Goal: Information Seeking & Learning: Learn about a topic

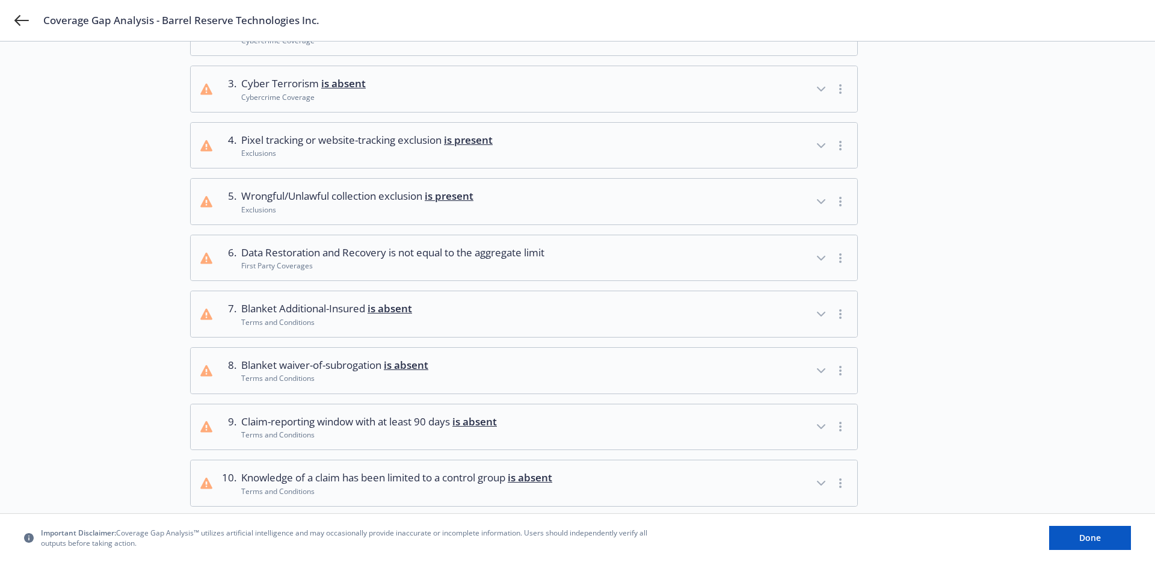
scroll to position [116, 0]
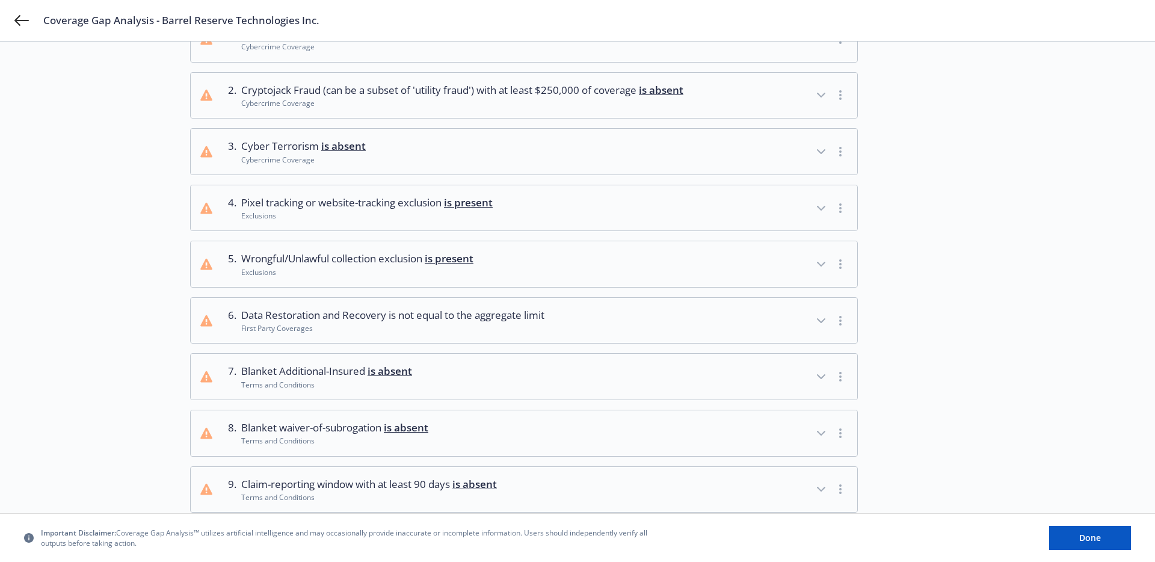
click at [343, 221] on div "Exclusions" at bounding box center [367, 216] width 252 height 10
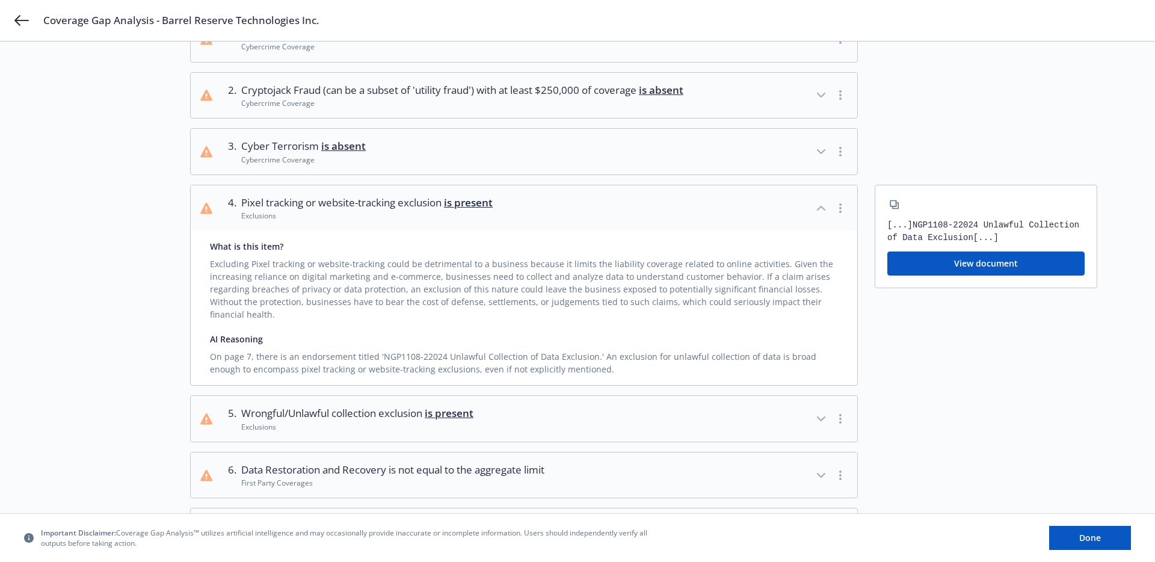
click at [343, 221] on div "Exclusions" at bounding box center [367, 216] width 252 height 10
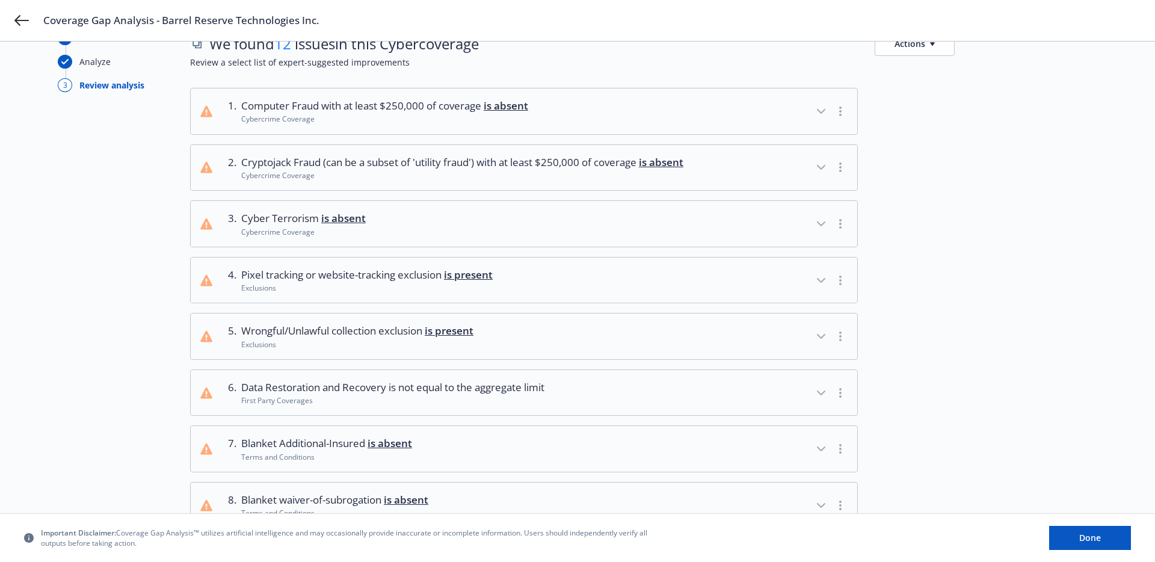
scroll to position [38, 0]
